Goal: Task Accomplishment & Management: Manage account settings

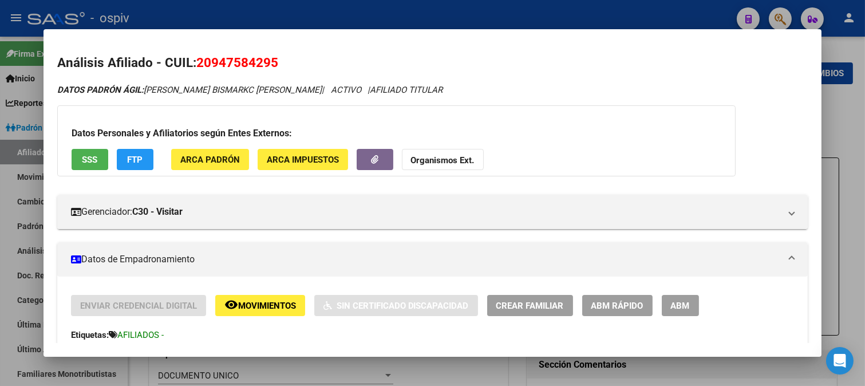
click at [782, 17] on div at bounding box center [432, 193] width 865 height 386
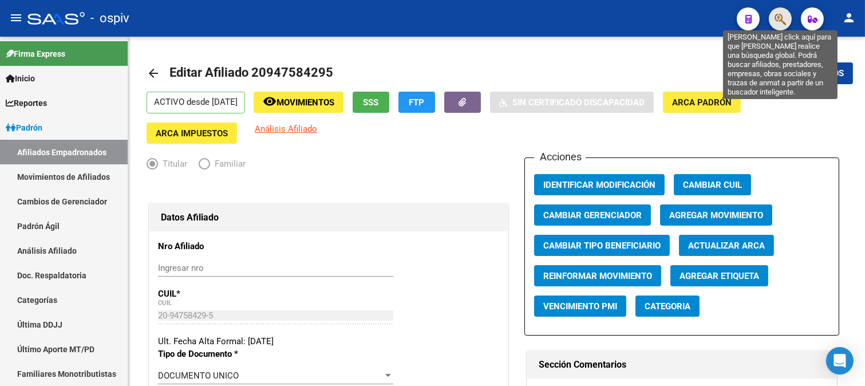
click at [774, 21] on icon "button" at bounding box center [779, 19] width 11 height 13
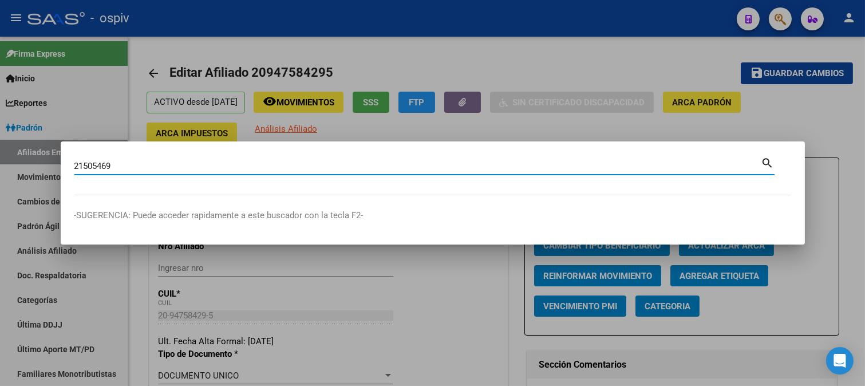
type input "21505469"
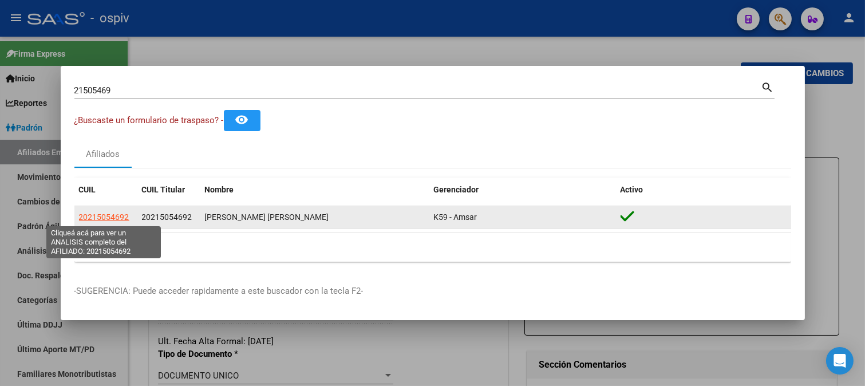
click at [111, 213] on span "20215054692" at bounding box center [104, 216] width 50 height 9
type textarea "20215054692"
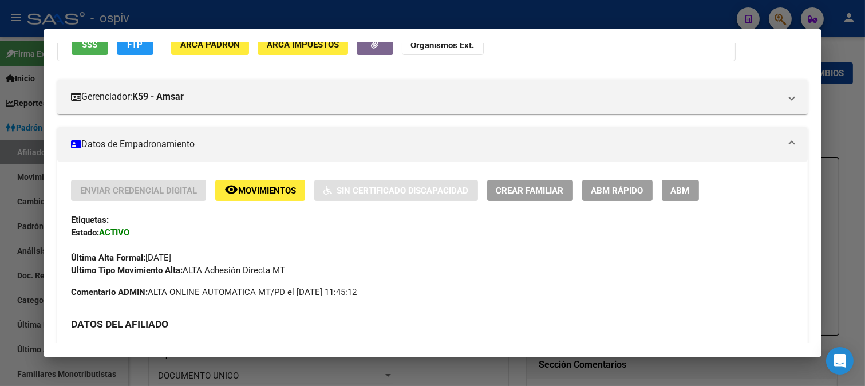
scroll to position [191, 0]
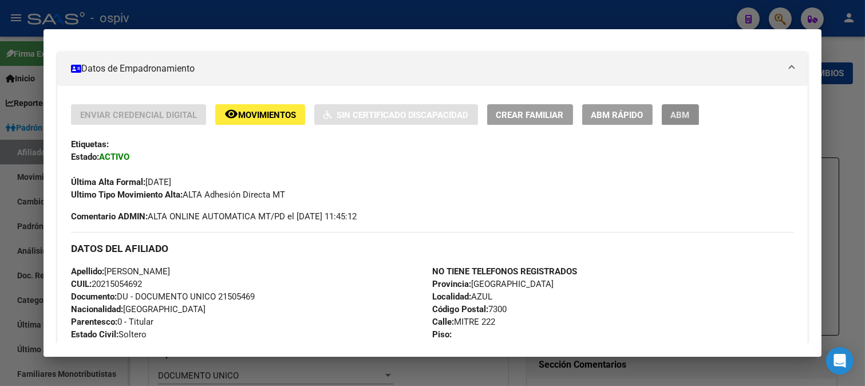
click at [676, 116] on span "ABM" at bounding box center [680, 115] width 19 height 10
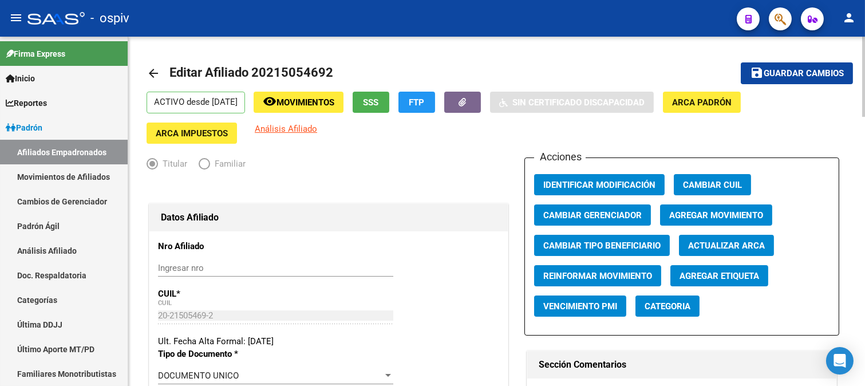
click at [819, 80] on button "save Guardar cambios" at bounding box center [796, 72] width 112 height 21
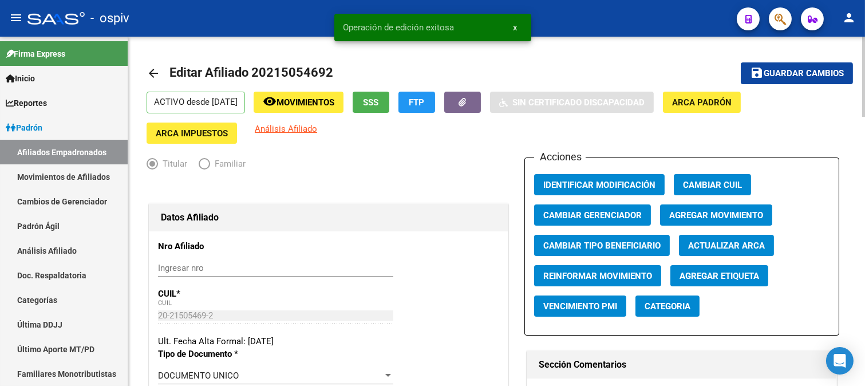
click at [653, 313] on button "Categoria" at bounding box center [667, 305] width 64 height 21
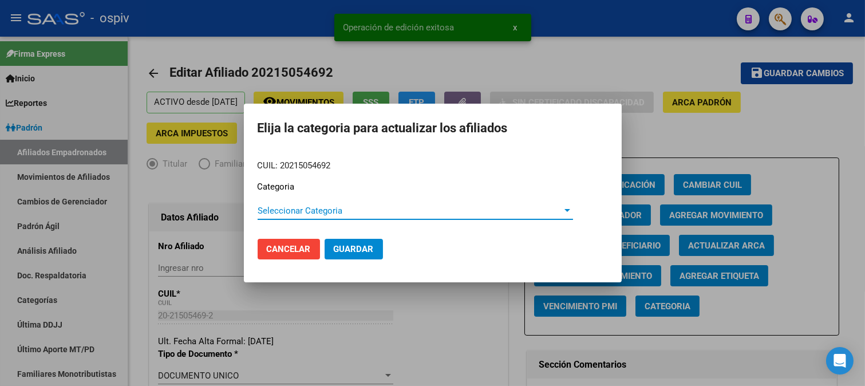
click at [279, 211] on span "Seleccionar Categoria" at bounding box center [409, 210] width 305 height 10
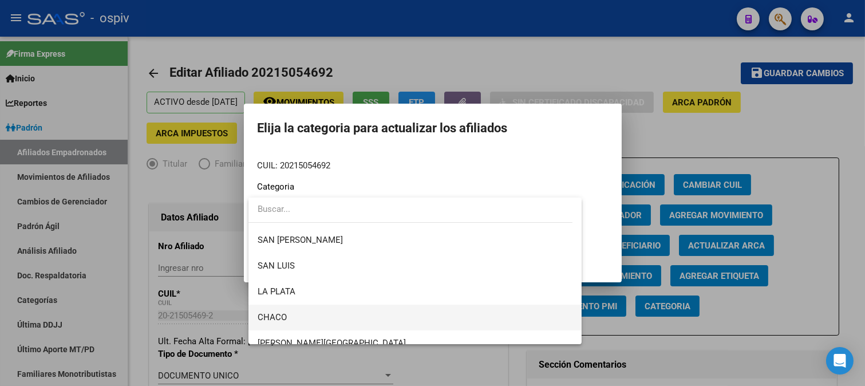
scroll to position [241, 0]
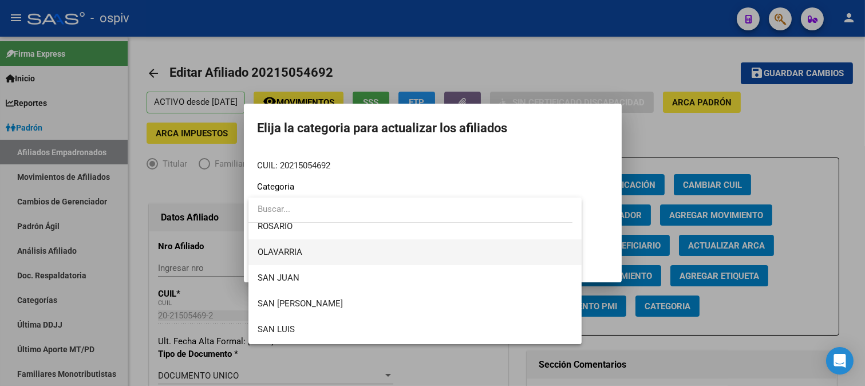
click at [309, 254] on span "OLAVARRIA" at bounding box center [414, 252] width 315 height 26
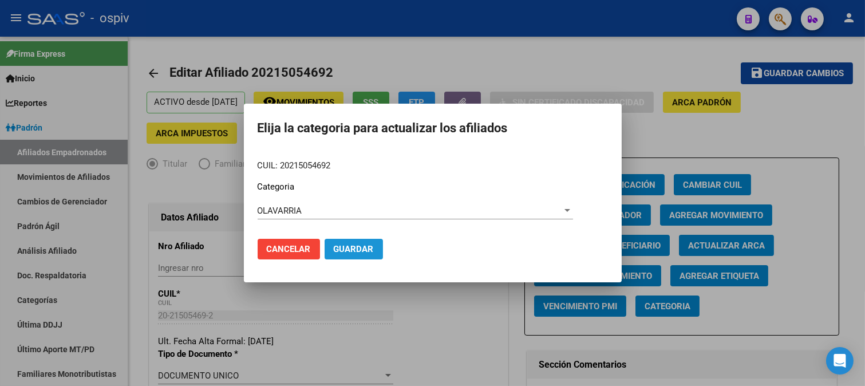
click at [358, 241] on button "Guardar" at bounding box center [353, 249] width 58 height 21
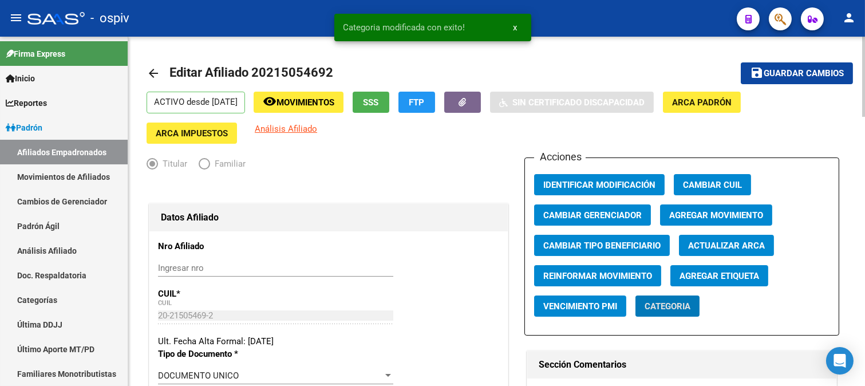
click at [739, 275] on span "Agregar Etiqueta" at bounding box center [719, 276] width 80 height 10
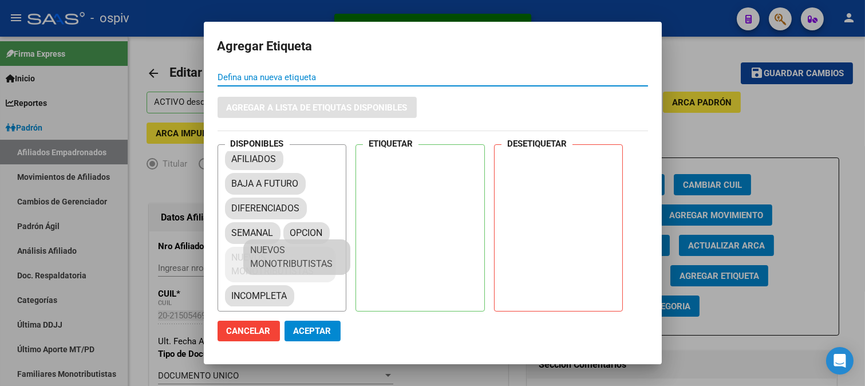
scroll to position [14, 0]
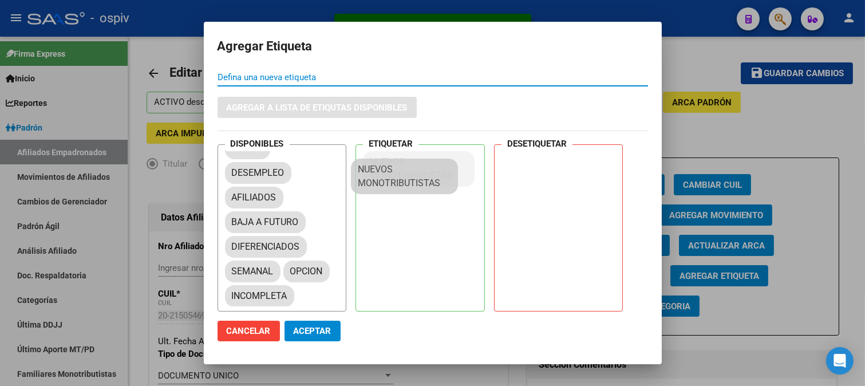
drag, startPoint x: 270, startPoint y: 267, endPoint x: 402, endPoint y: 166, distance: 166.2
click at [312, 327] on span "Aceptar" at bounding box center [313, 331] width 38 height 10
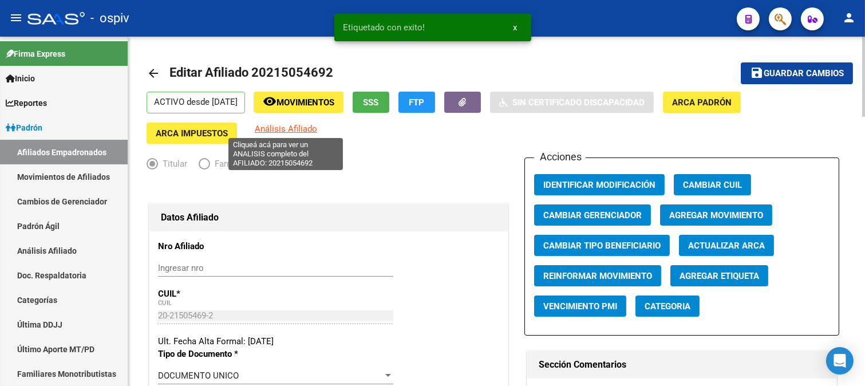
click at [294, 133] on span "Análisis Afiliado" at bounding box center [286, 129] width 62 height 10
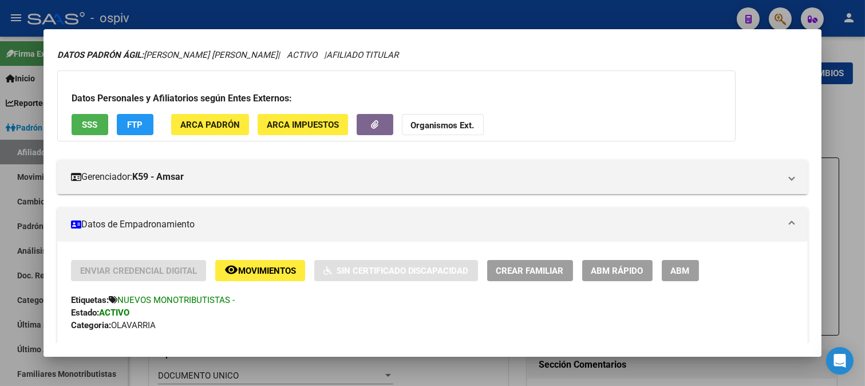
scroll to position [0, 0]
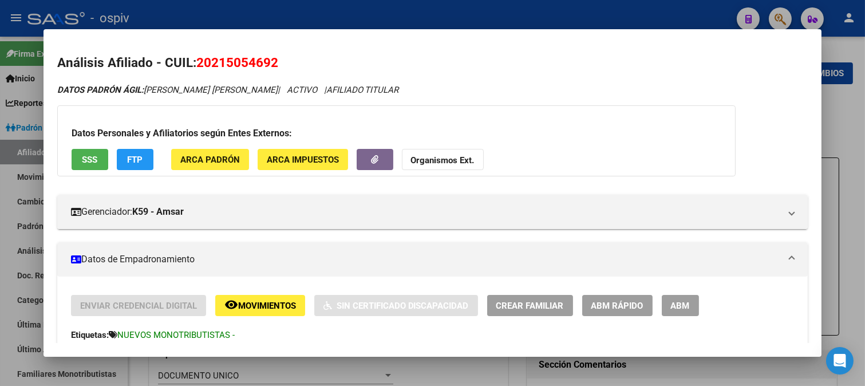
click at [135, 159] on span "FTP" at bounding box center [134, 159] width 15 height 10
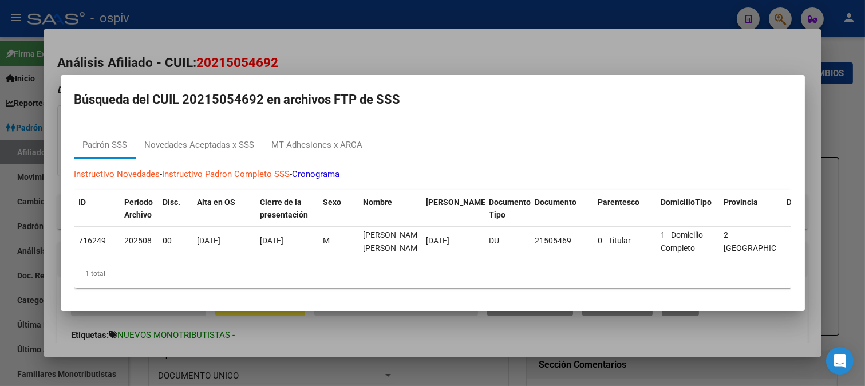
click at [776, 9] on div at bounding box center [432, 193] width 865 height 386
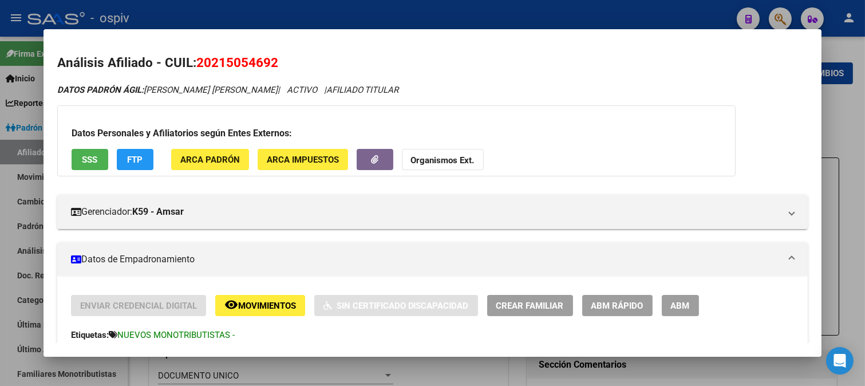
click at [784, 17] on div at bounding box center [432, 193] width 865 height 386
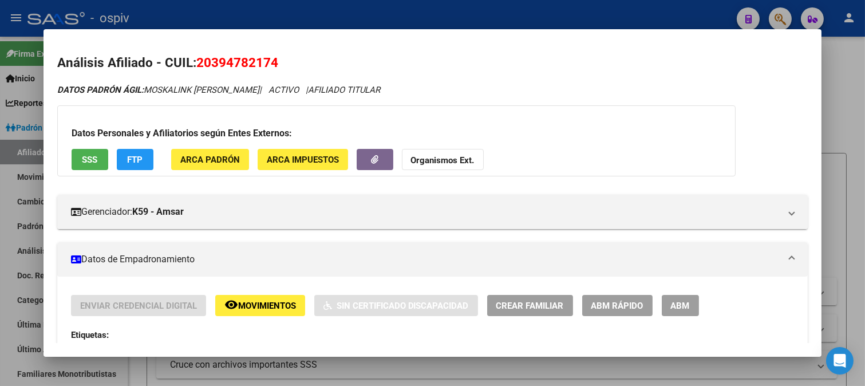
scroll to position [254, 0]
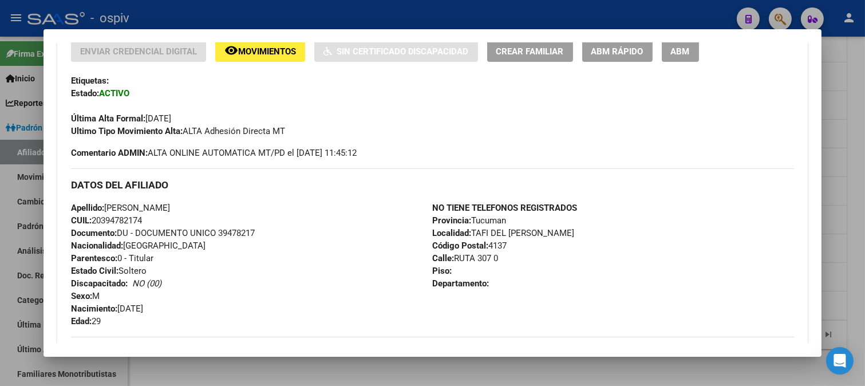
click at [787, 18] on div at bounding box center [432, 193] width 865 height 386
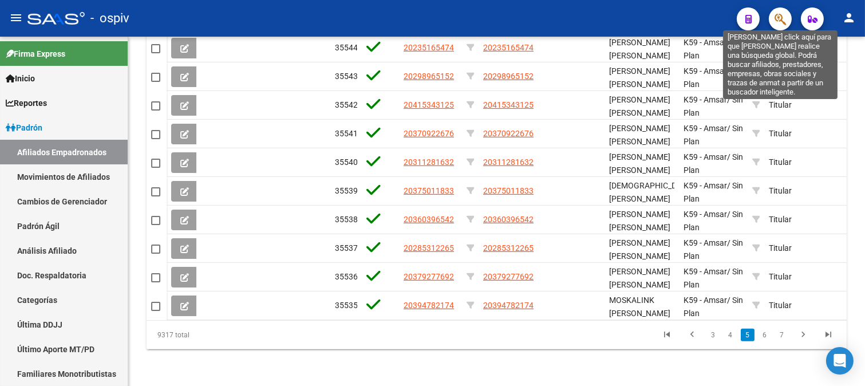
click at [779, 21] on icon "button" at bounding box center [779, 19] width 11 height 13
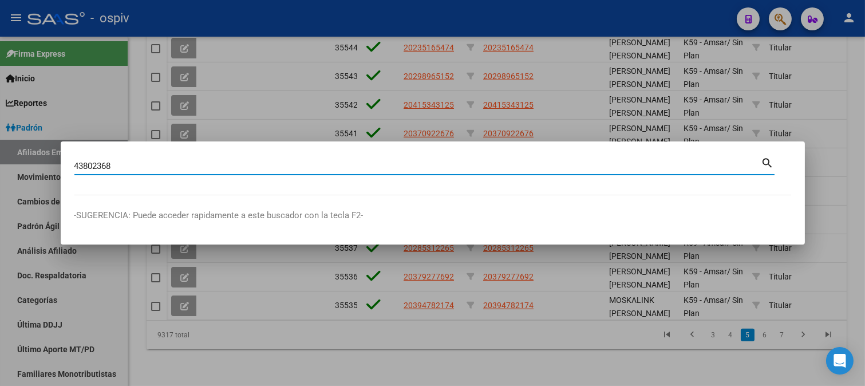
type input "43802368"
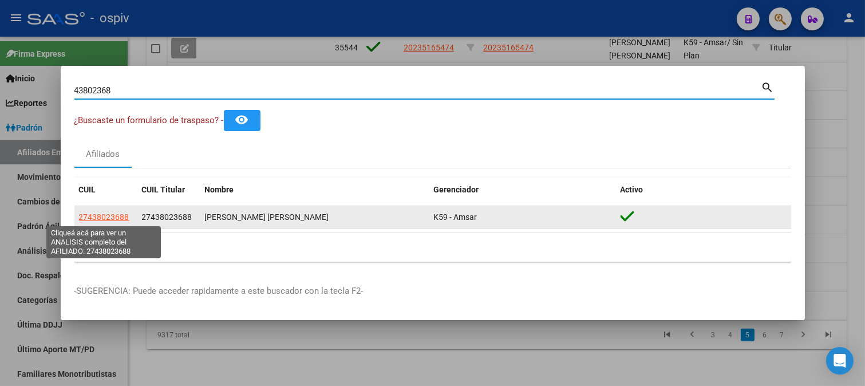
click at [96, 218] on span "27438023688" at bounding box center [104, 216] width 50 height 9
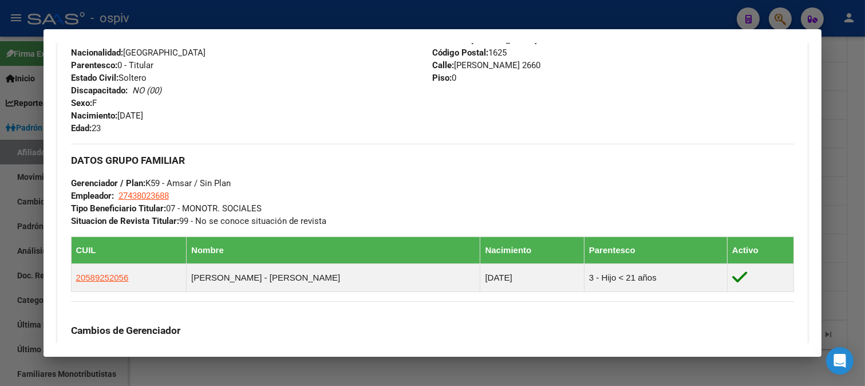
scroll to position [508, 0]
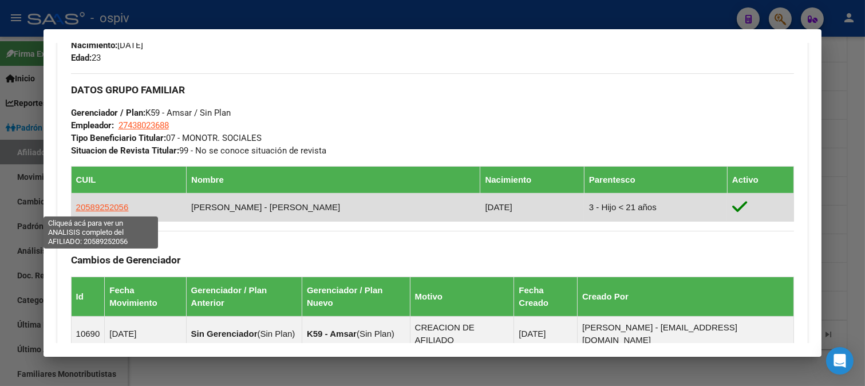
click at [110, 204] on span "20589252056" at bounding box center [102, 207] width 53 height 10
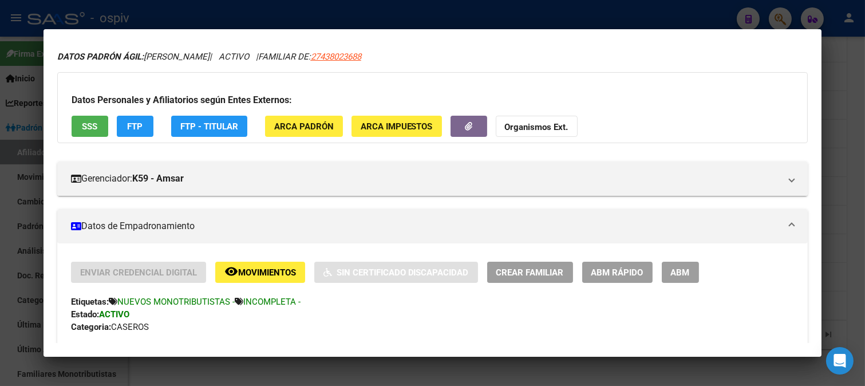
scroll to position [0, 0]
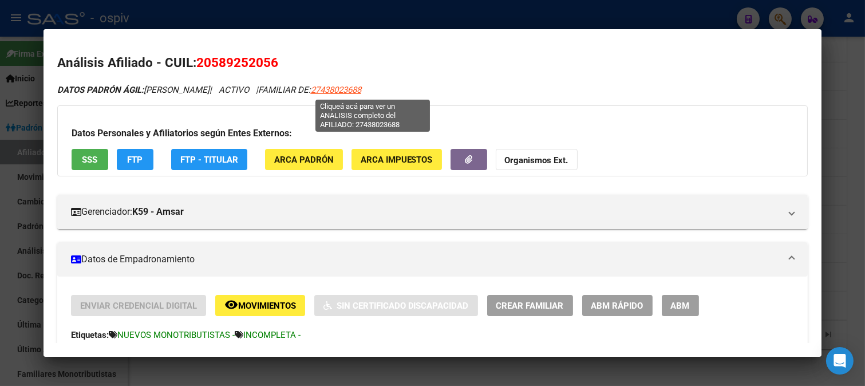
click at [361, 87] on span "27438023688" at bounding box center [336, 90] width 50 height 10
type textarea "27438023688"
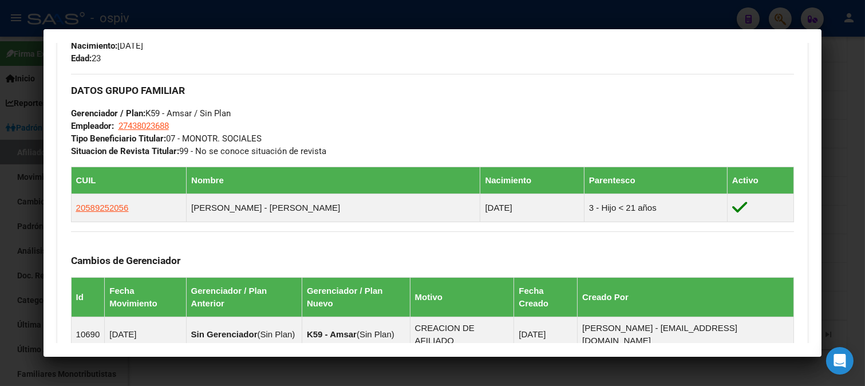
scroll to position [508, 0]
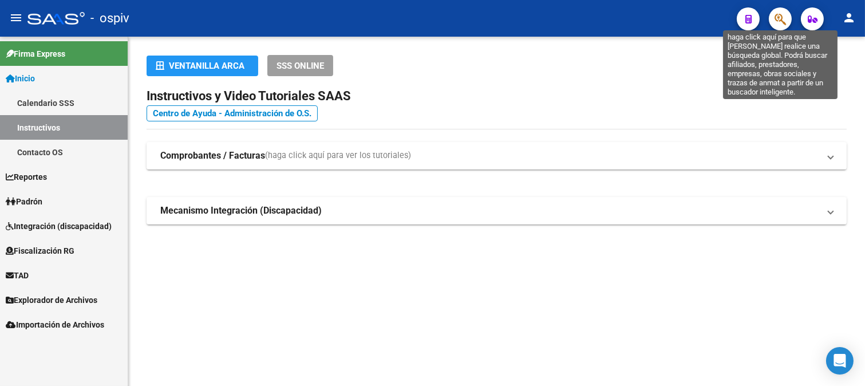
click at [778, 17] on icon "button" at bounding box center [779, 19] width 11 height 13
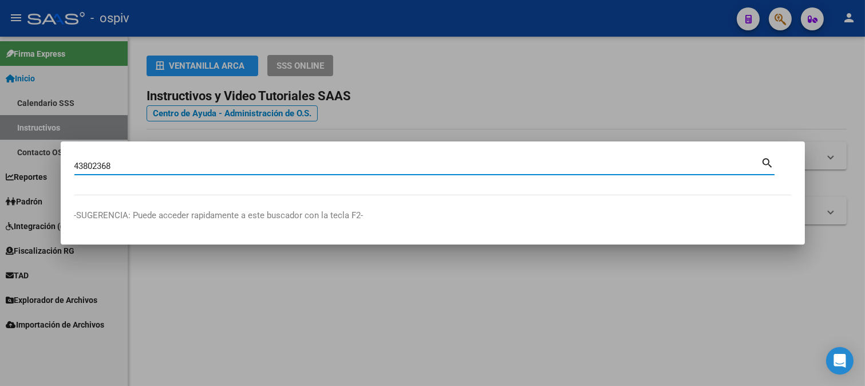
type input "43802368"
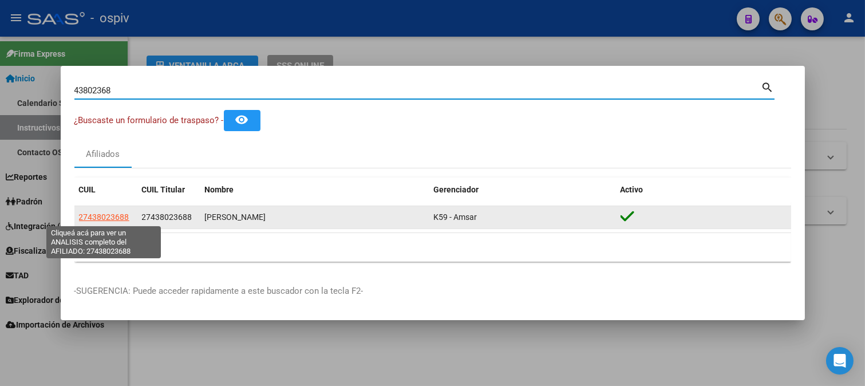
click at [107, 220] on span "27438023688" at bounding box center [104, 216] width 50 height 9
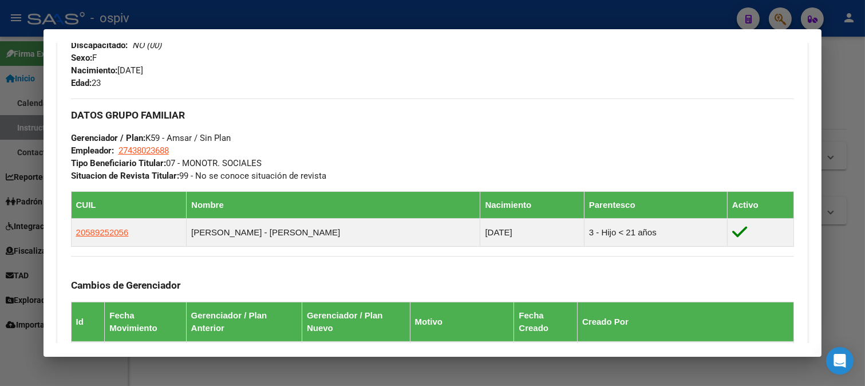
scroll to position [508, 0]
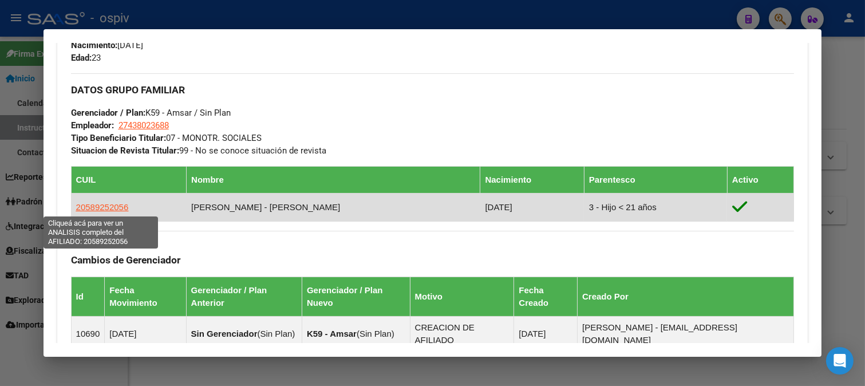
click at [111, 205] on span "20589252056" at bounding box center [102, 207] width 53 height 10
type textarea "20589252056"
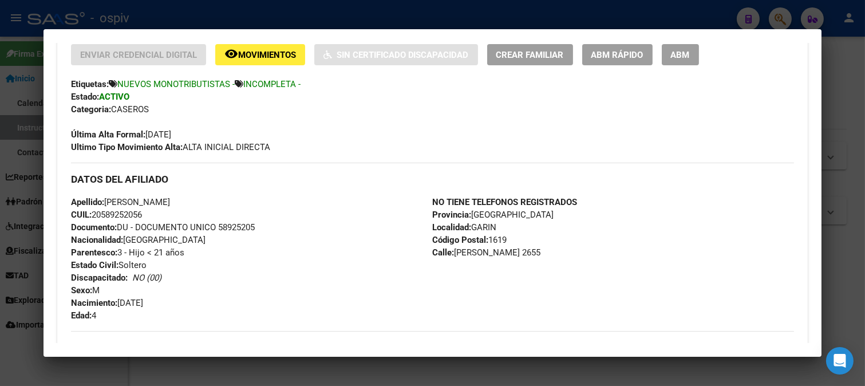
scroll to position [127, 0]
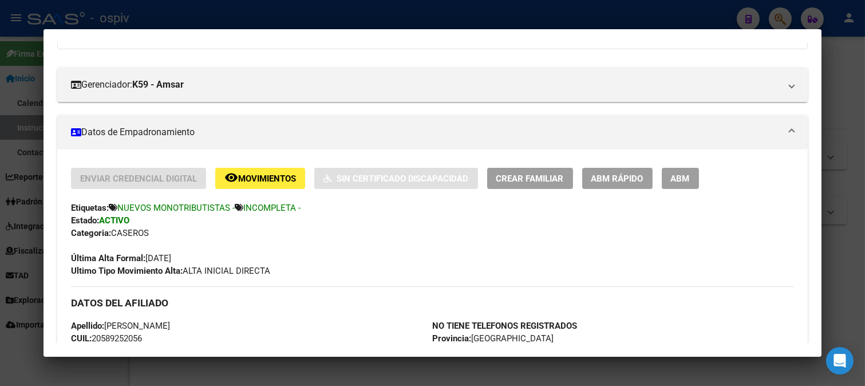
click at [780, 12] on div at bounding box center [432, 193] width 865 height 386
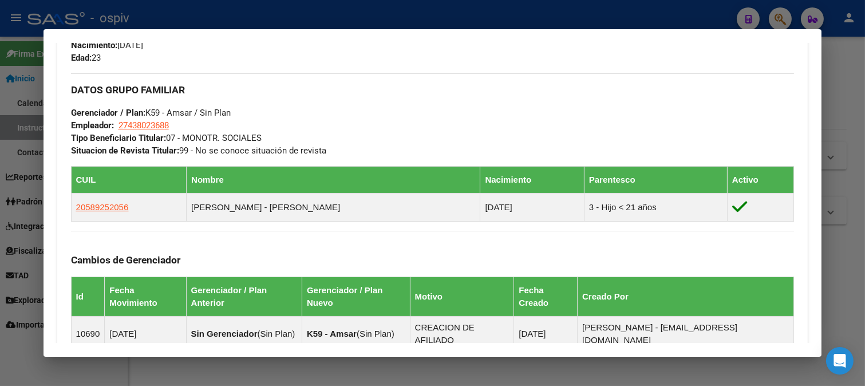
click at [778, 19] on div at bounding box center [432, 193] width 865 height 386
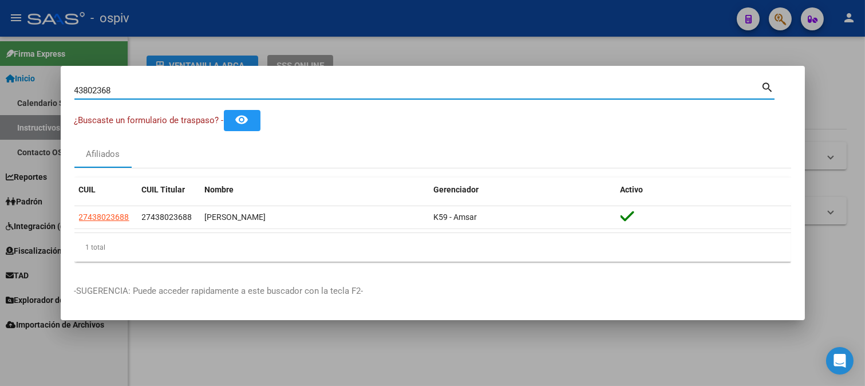
drag, startPoint x: 121, startPoint y: 78, endPoint x: 26, endPoint y: 75, distance: 95.0
click at [26, 75] on div "43802368 Buscar (apellido, dni, cuil, nro traspaso, cuit, obra social) search ¿…" at bounding box center [432, 193] width 865 height 386
type input "33521254"
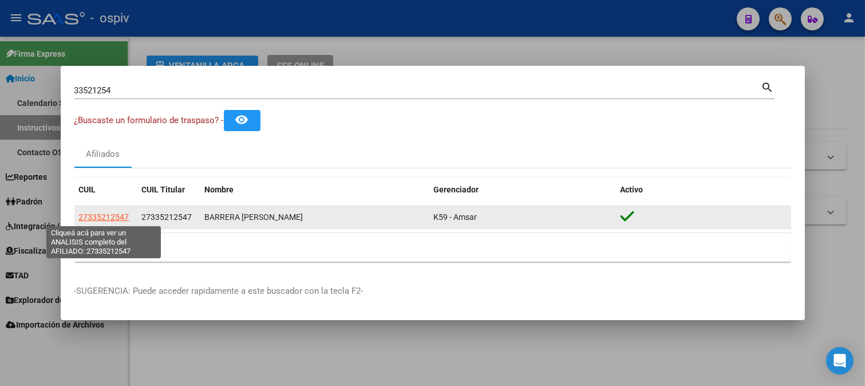
click at [116, 216] on span "27335212547" at bounding box center [104, 216] width 50 height 9
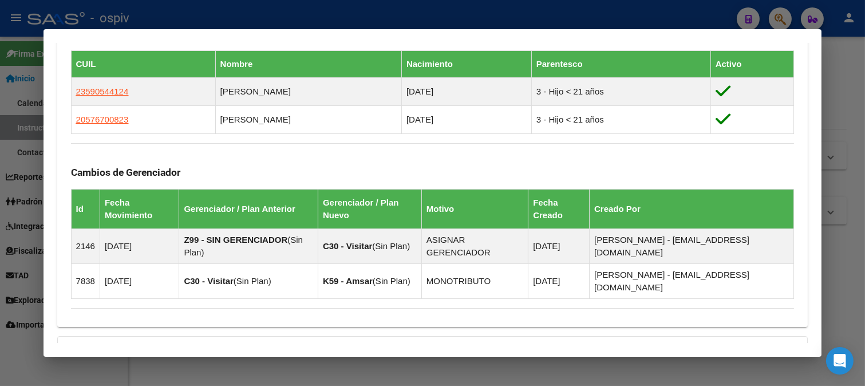
scroll to position [636, 0]
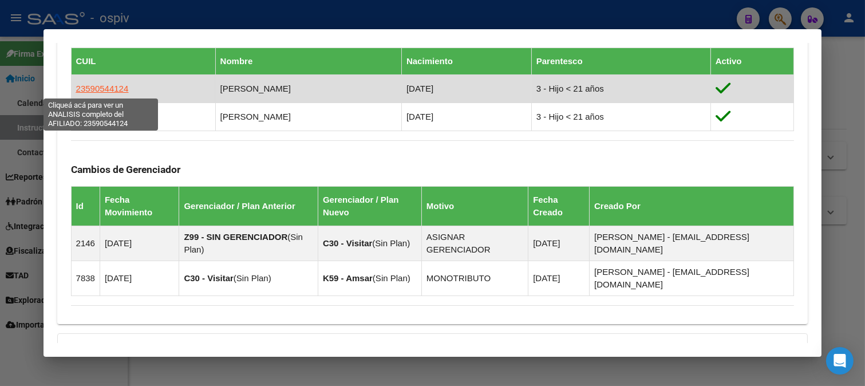
click at [98, 88] on span "23590544124" at bounding box center [102, 89] width 53 height 10
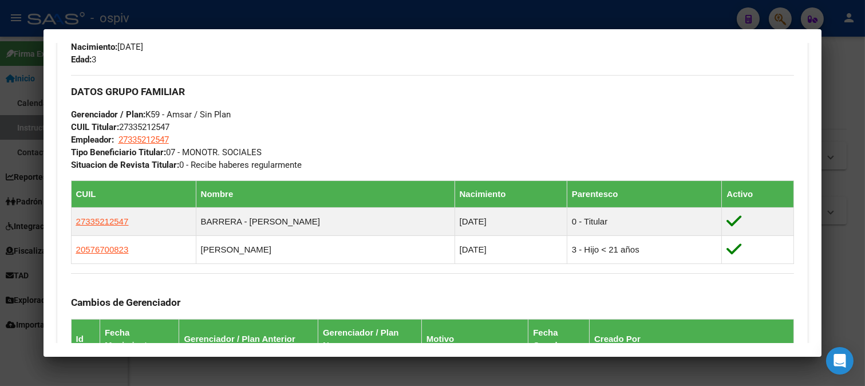
scroll to position [486, 0]
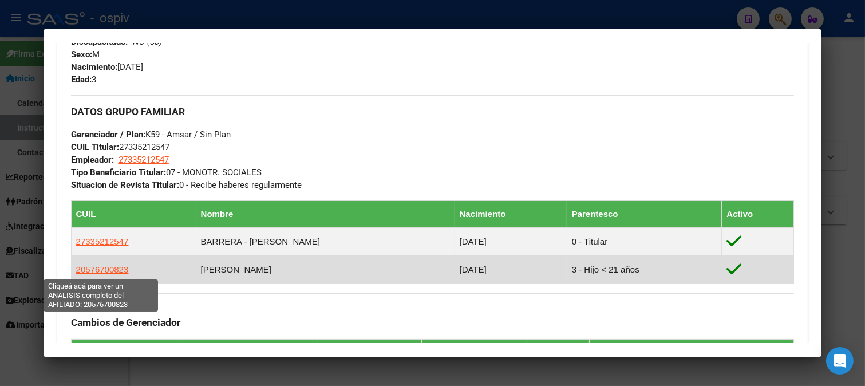
click at [90, 270] on span "20576700823" at bounding box center [102, 269] width 53 height 10
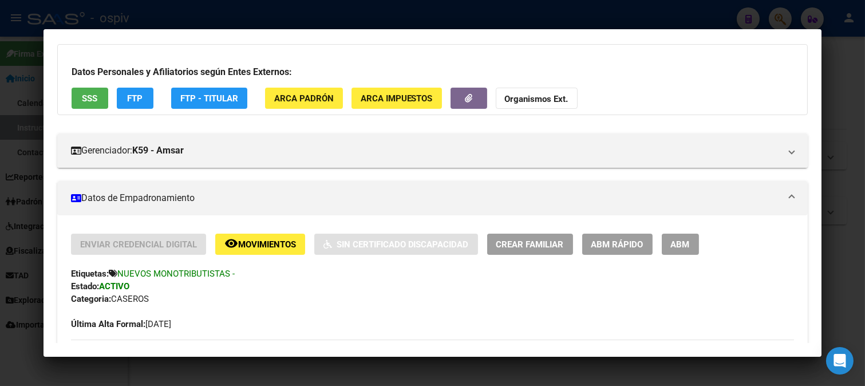
scroll to position [0, 0]
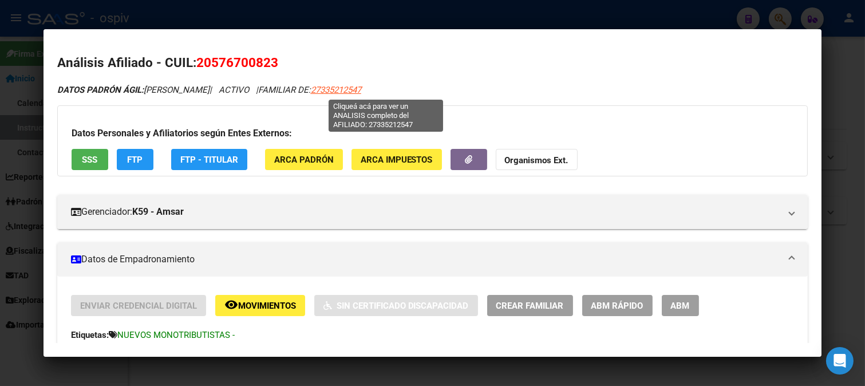
click at [361, 94] on span "27335212547" at bounding box center [336, 90] width 50 height 10
type textarea "27335212547"
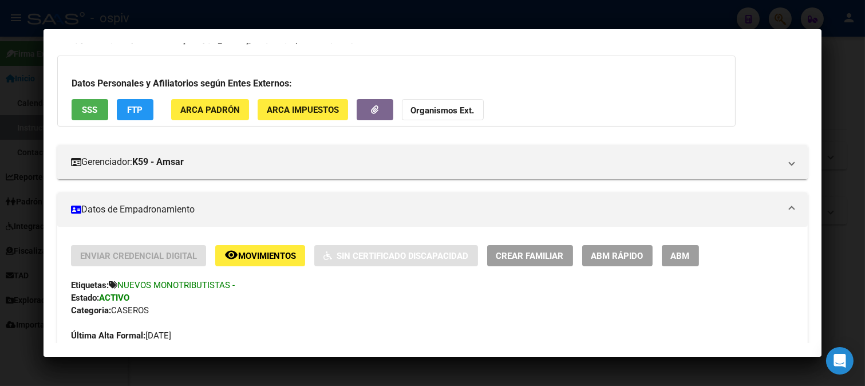
scroll to position [127, 0]
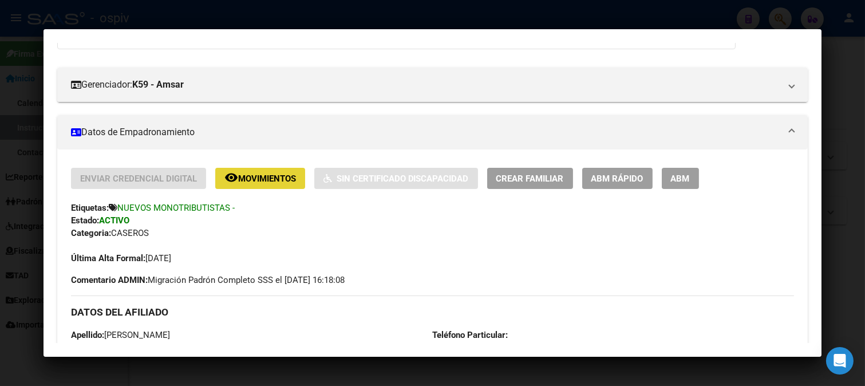
click at [246, 173] on span "Movimientos" at bounding box center [267, 178] width 58 height 10
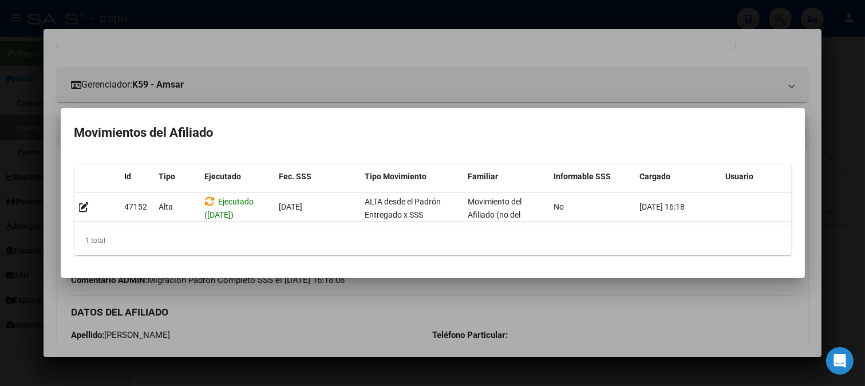
click at [328, 81] on div at bounding box center [432, 193] width 865 height 386
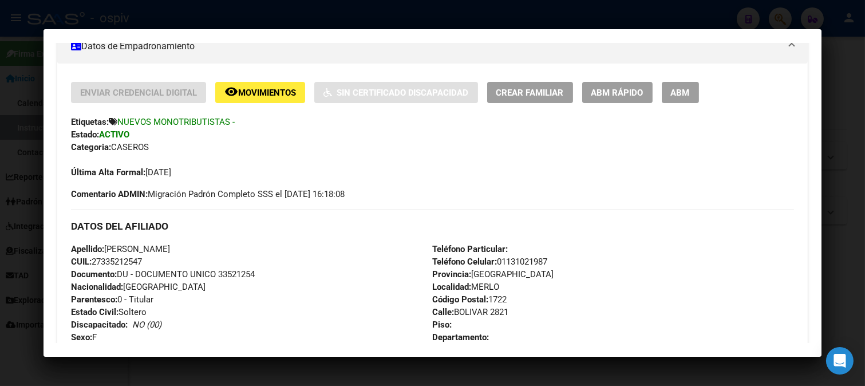
scroll to position [254, 0]
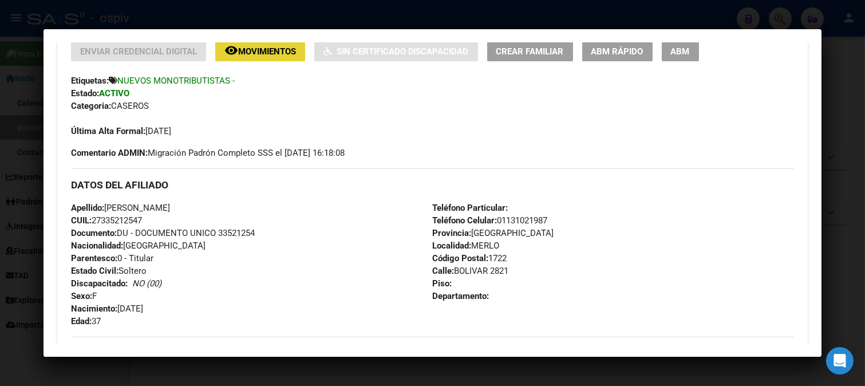
click at [278, 57] on button "remove_red_eye Movimientos" at bounding box center [260, 51] width 90 height 21
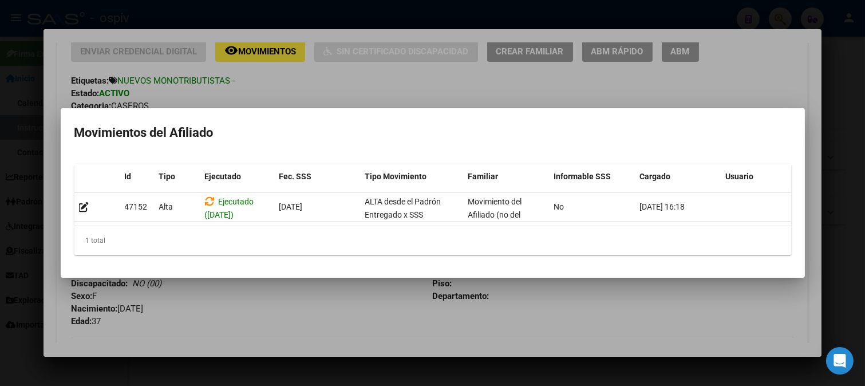
click at [6, 143] on div at bounding box center [432, 193] width 865 height 386
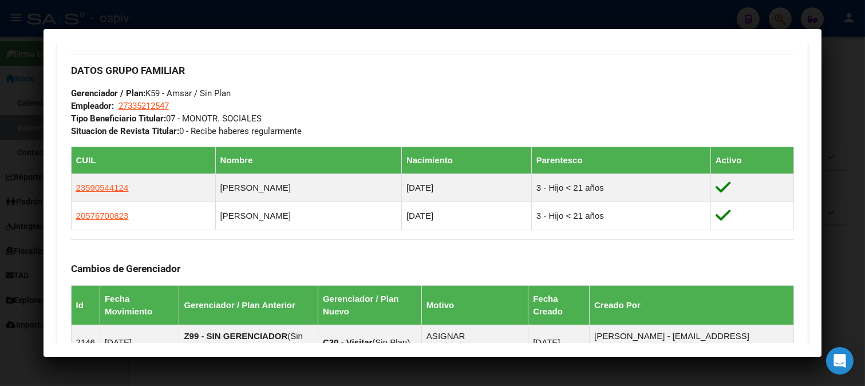
scroll to position [570, 0]
